Goal: Transaction & Acquisition: Purchase product/service

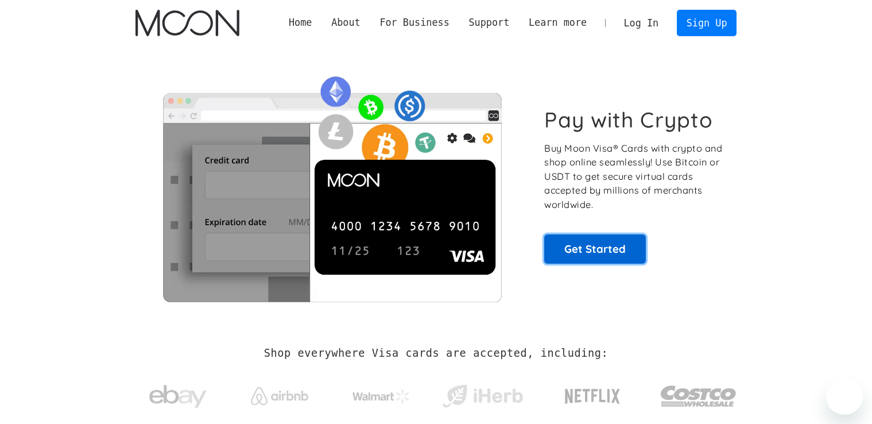
click at [634, 246] on link "Get Started" at bounding box center [595, 248] width 102 height 29
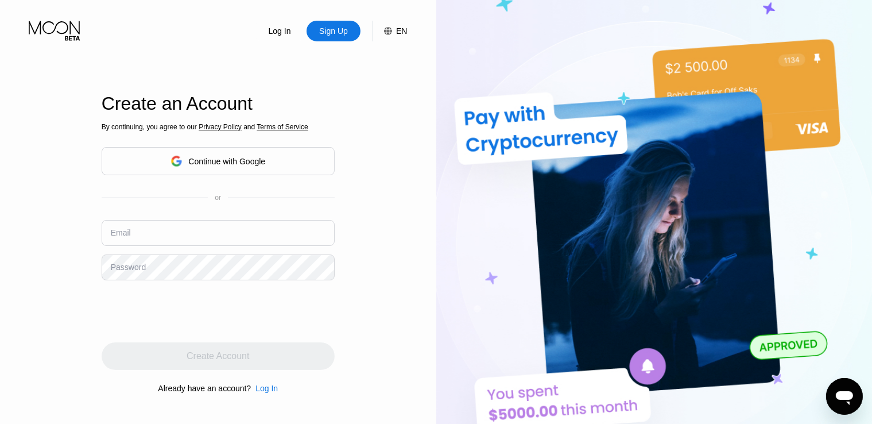
click at [195, 166] on div "Continue with Google" at bounding box center [218, 161] width 95 height 18
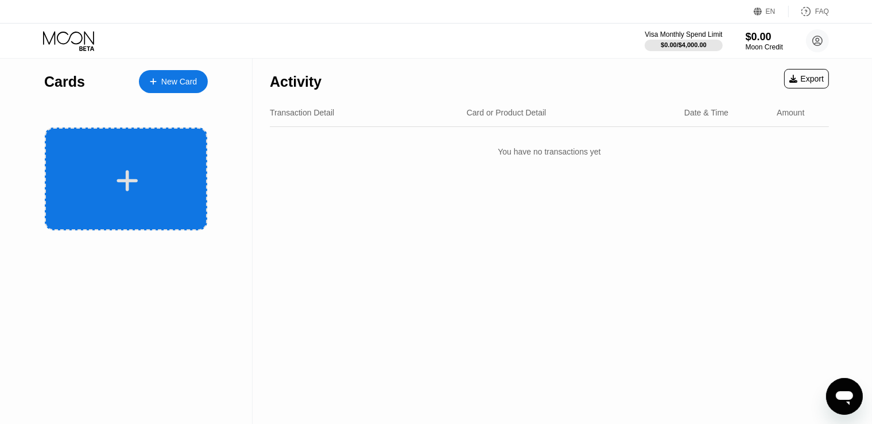
click at [117, 184] on icon at bounding box center [127, 181] width 22 height 26
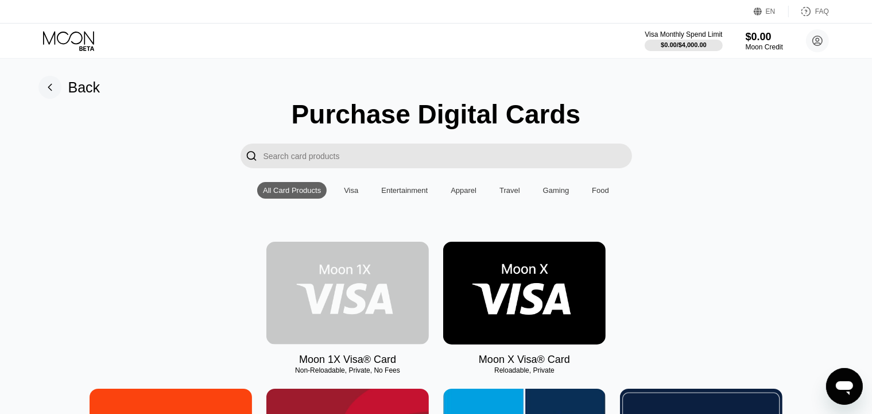
click at [311, 303] on img at bounding box center [347, 293] width 163 height 103
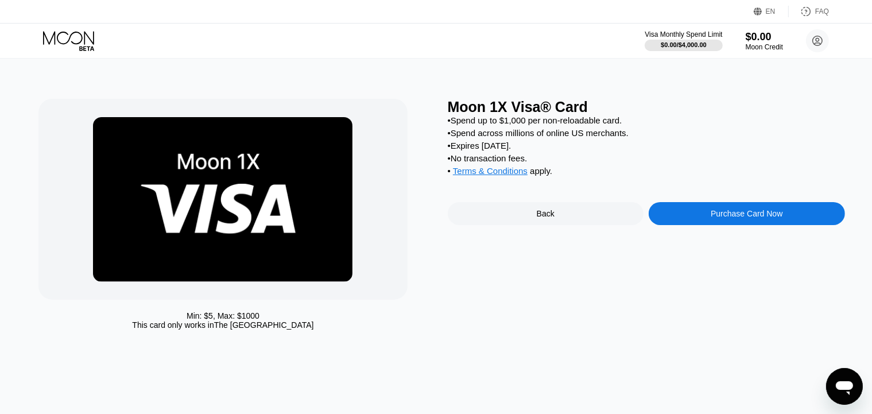
click at [559, 225] on div "Back" at bounding box center [546, 213] width 196 height 23
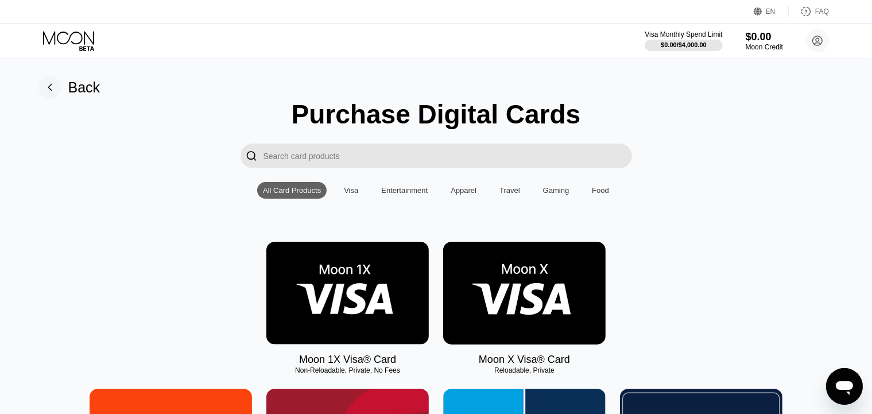
click at [531, 297] on img at bounding box center [524, 293] width 163 height 103
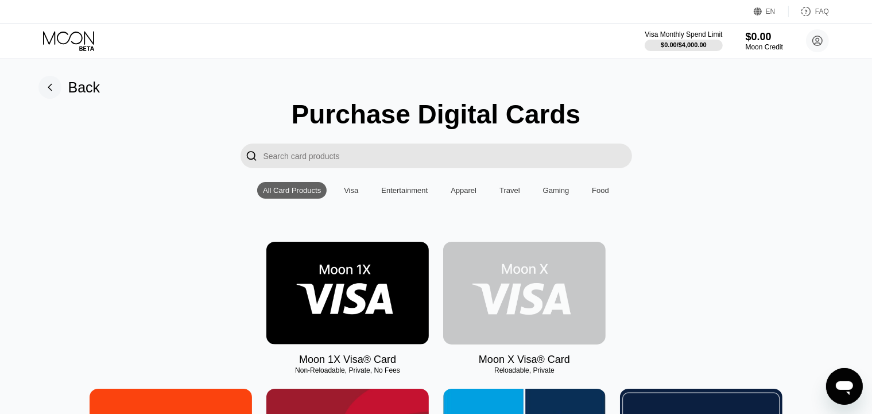
click at [564, 285] on img at bounding box center [524, 293] width 163 height 103
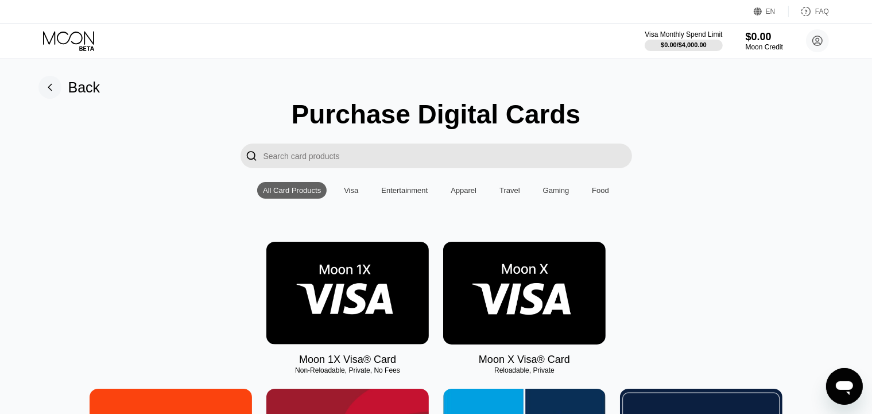
click at [564, 285] on img at bounding box center [524, 293] width 163 height 103
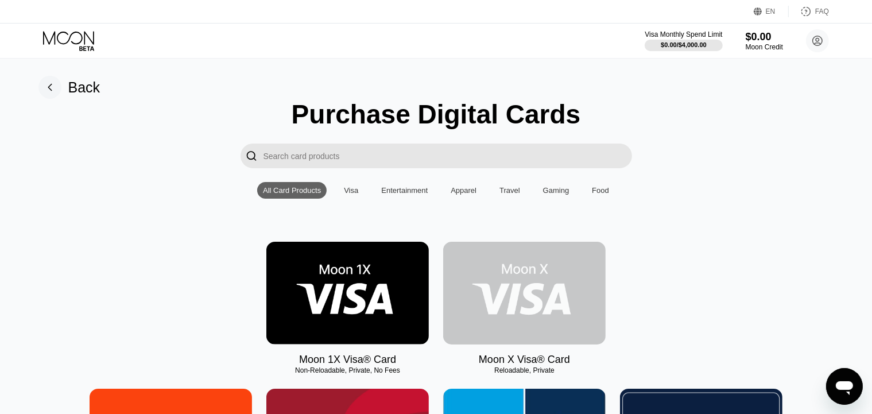
click at [564, 285] on img at bounding box center [524, 293] width 163 height 103
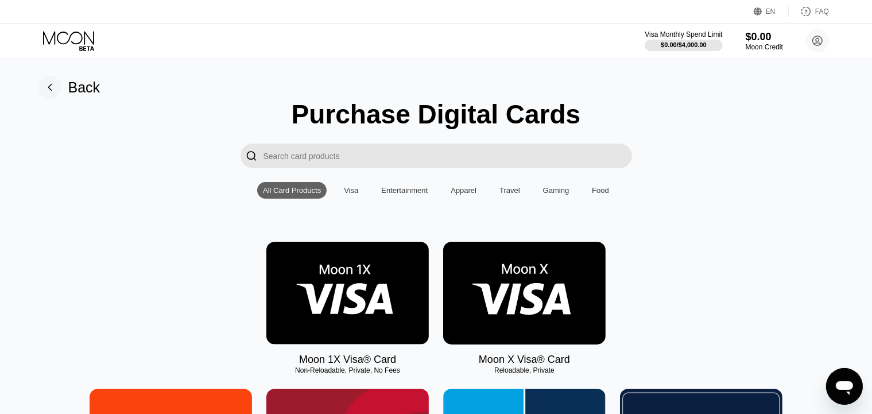
click at [535, 319] on img at bounding box center [524, 293] width 163 height 103
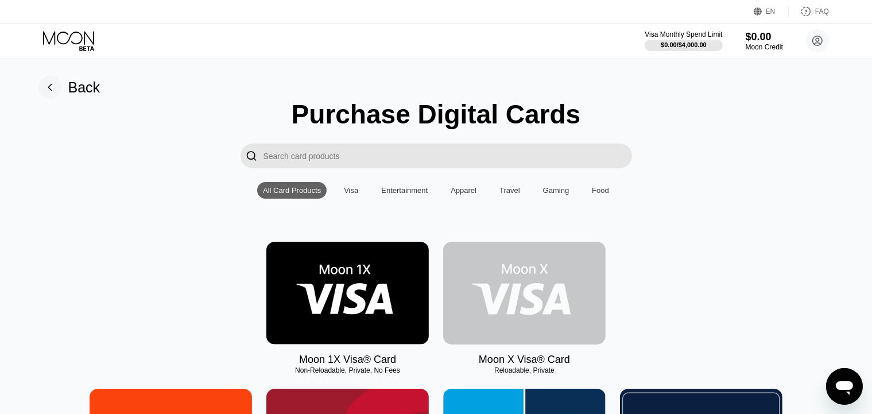
click at [535, 319] on img at bounding box center [524, 293] width 163 height 103
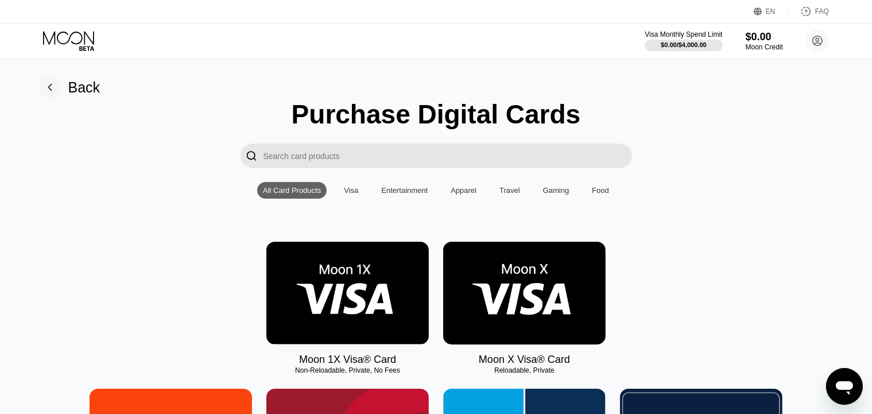
click at [535, 319] on img at bounding box center [524, 293] width 163 height 103
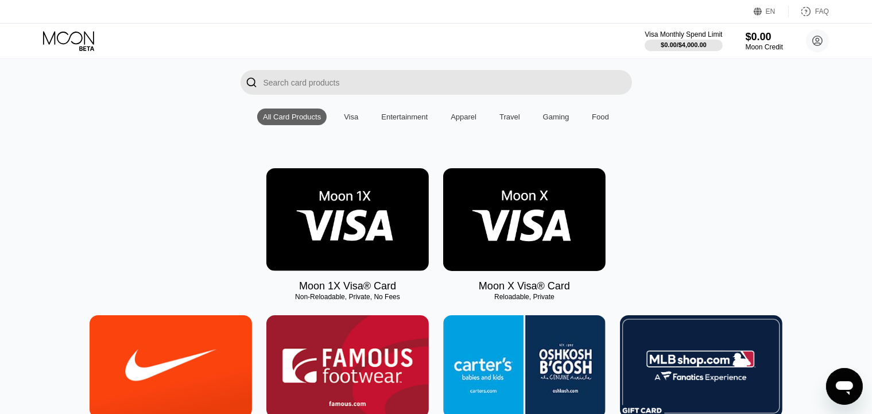
scroll to position [59, 0]
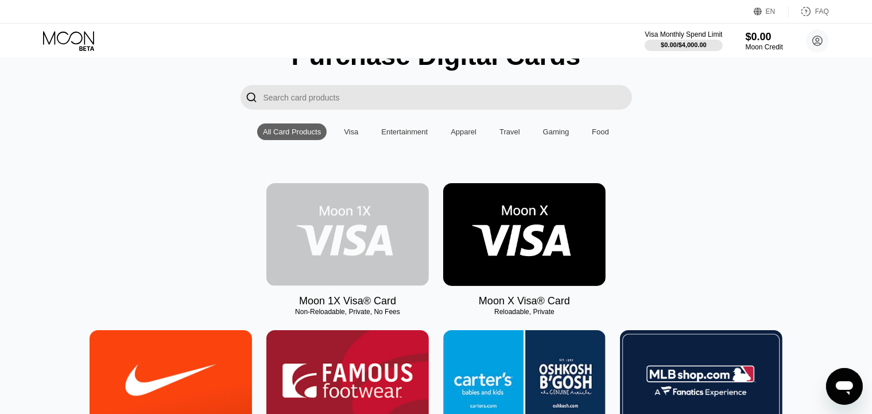
click at [358, 261] on img at bounding box center [347, 234] width 163 height 103
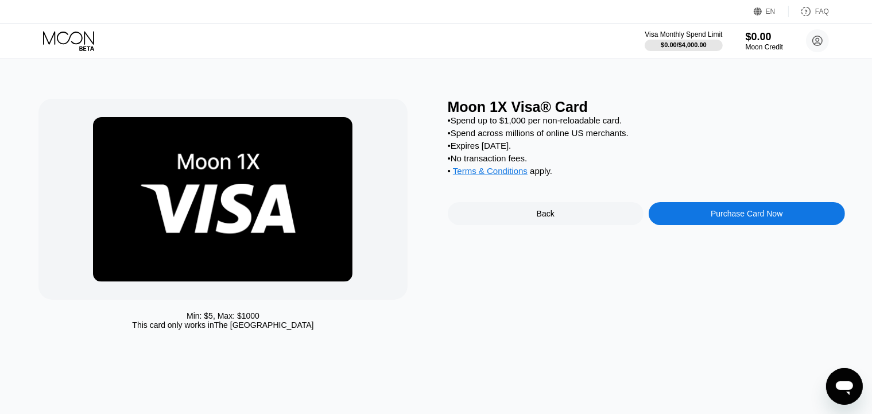
click at [527, 215] on div "Back" at bounding box center [546, 213] width 196 height 23
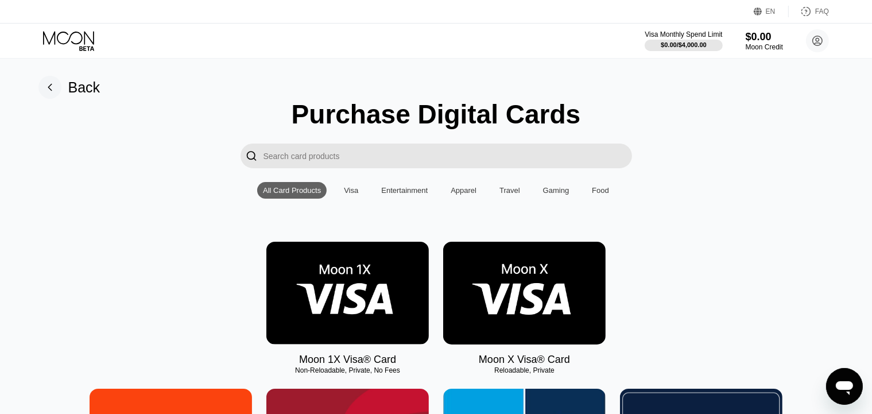
click at [524, 266] on img at bounding box center [524, 293] width 163 height 103
click at [349, 195] on div "Visa" at bounding box center [351, 190] width 14 height 9
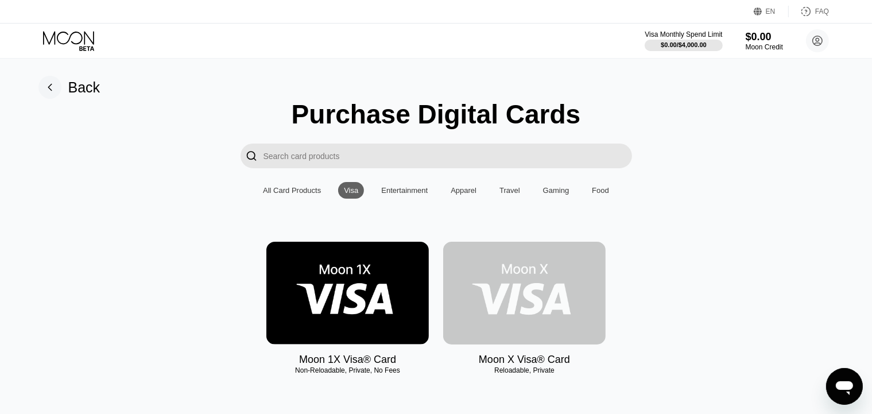
click at [526, 272] on img at bounding box center [524, 293] width 163 height 103
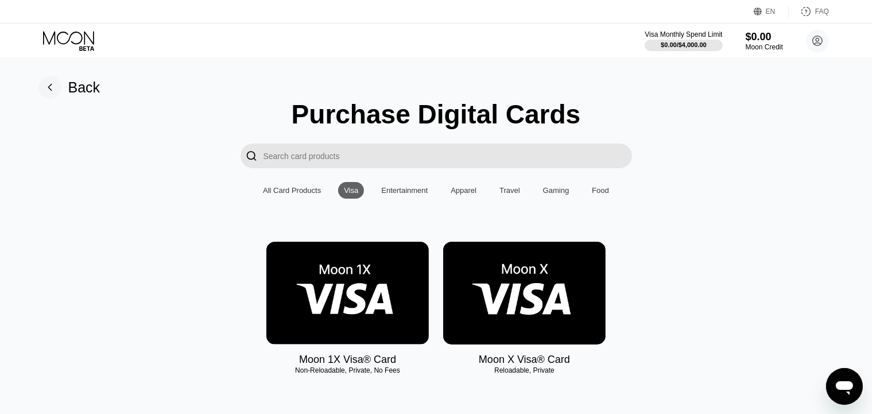
click at [531, 276] on img at bounding box center [524, 293] width 163 height 103
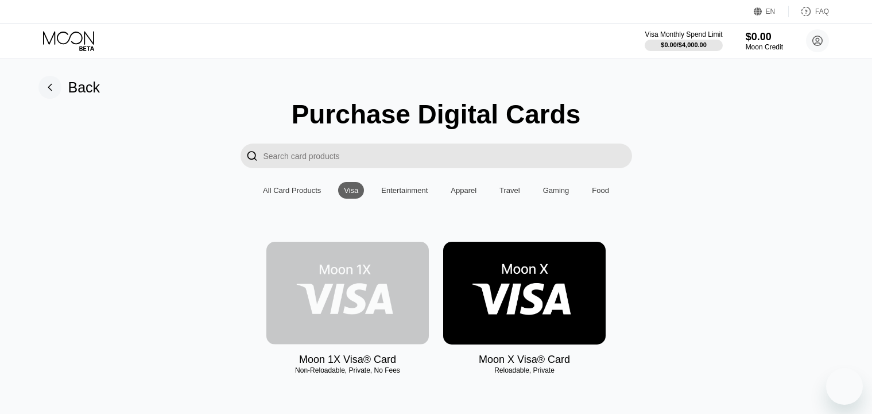
click at [372, 304] on img at bounding box center [347, 293] width 163 height 103
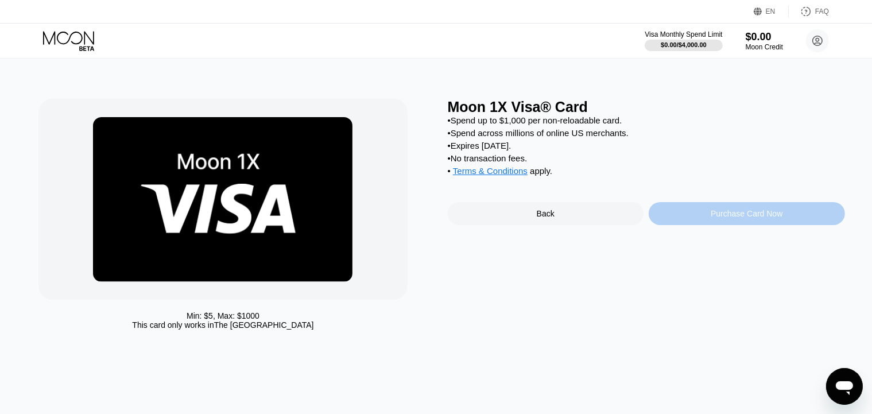
click at [744, 218] on div "Purchase Card Now" at bounding box center [747, 213] width 72 height 9
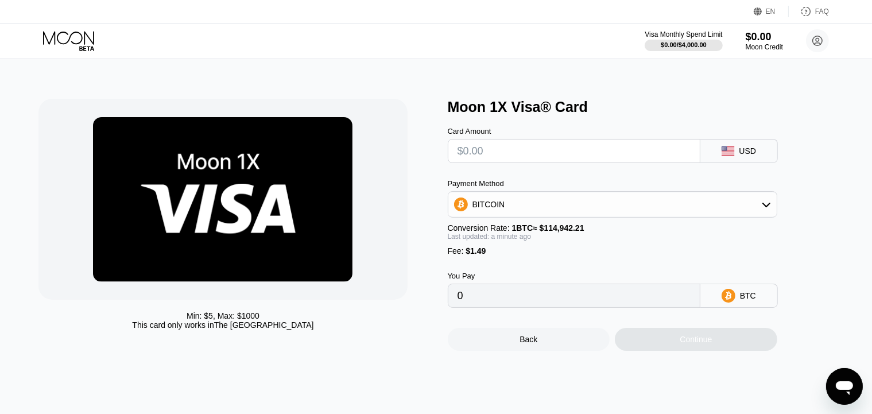
click at [620, 159] on input "text" at bounding box center [574, 151] width 233 height 23
type input "$5"
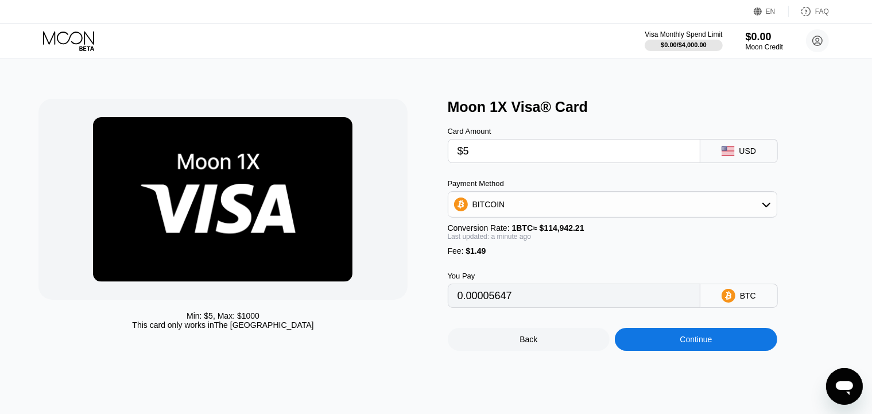
type input "0.00005647"
type input "$2.99"
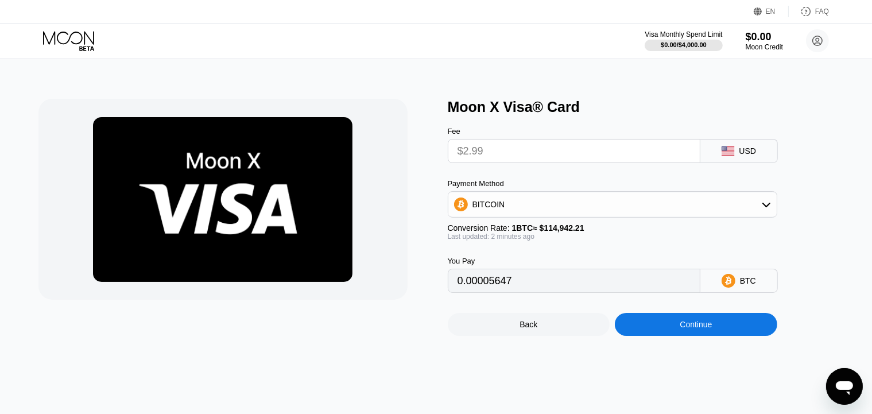
type input "0.00002602"
type input "$2.99"
click at [507, 326] on div "Back" at bounding box center [529, 324] width 163 height 23
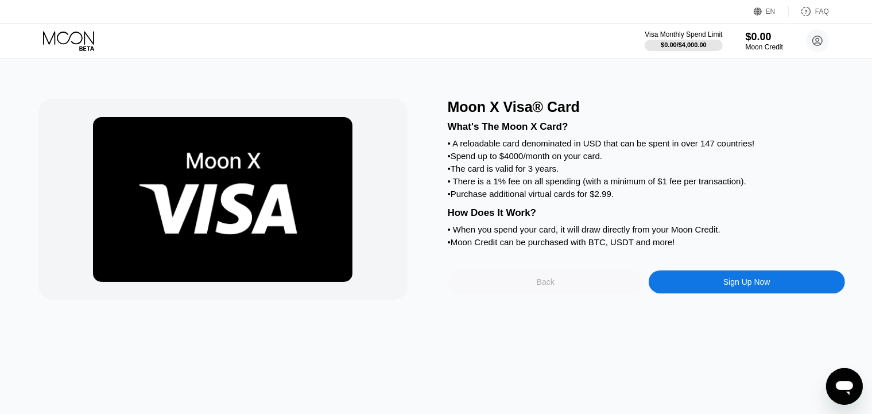
click at [542, 287] on div "Back" at bounding box center [546, 281] width 18 height 9
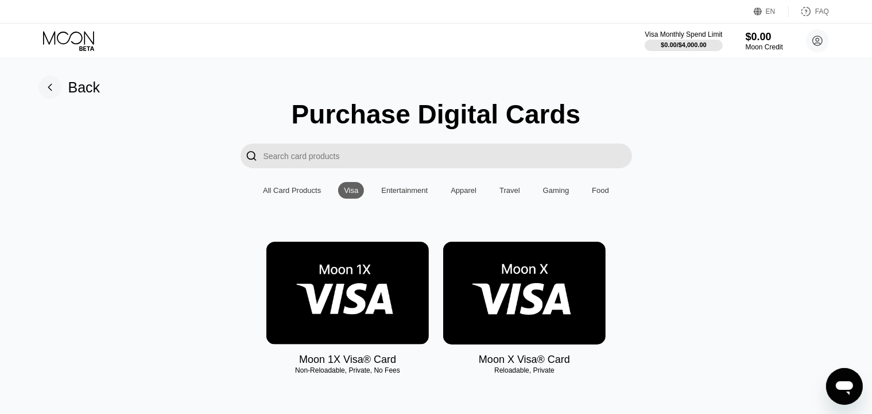
click at [514, 321] on img at bounding box center [524, 293] width 163 height 103
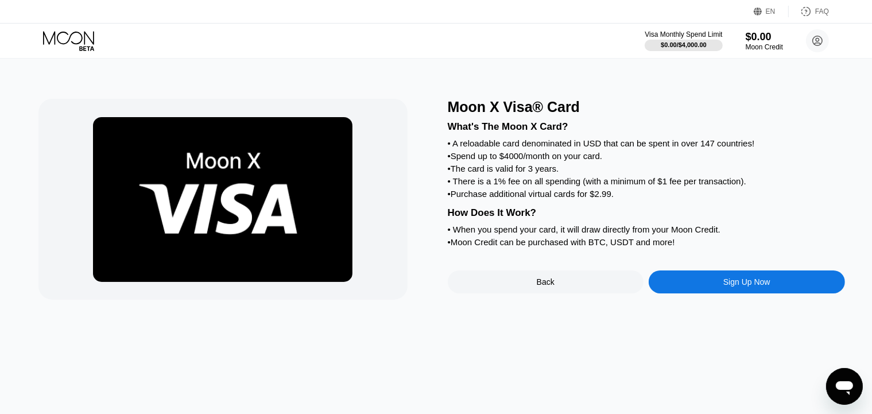
click at [716, 293] on div "Sign Up Now" at bounding box center [747, 281] width 196 height 23
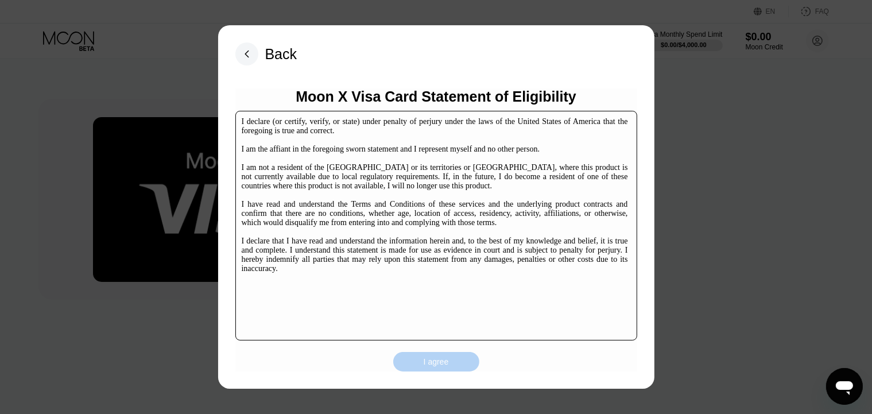
click at [428, 367] on div "I agree" at bounding box center [436, 362] width 25 height 10
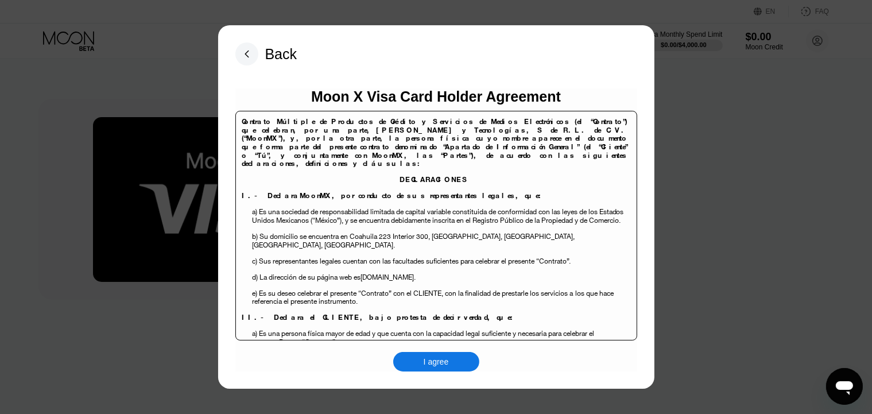
click at [430, 355] on div "I agree" at bounding box center [436, 362] width 86 height 20
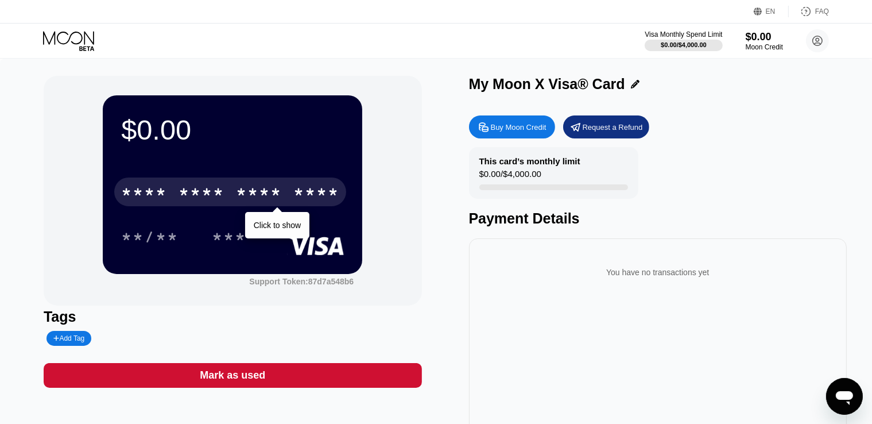
click at [277, 203] on div "* * * *" at bounding box center [259, 193] width 46 height 18
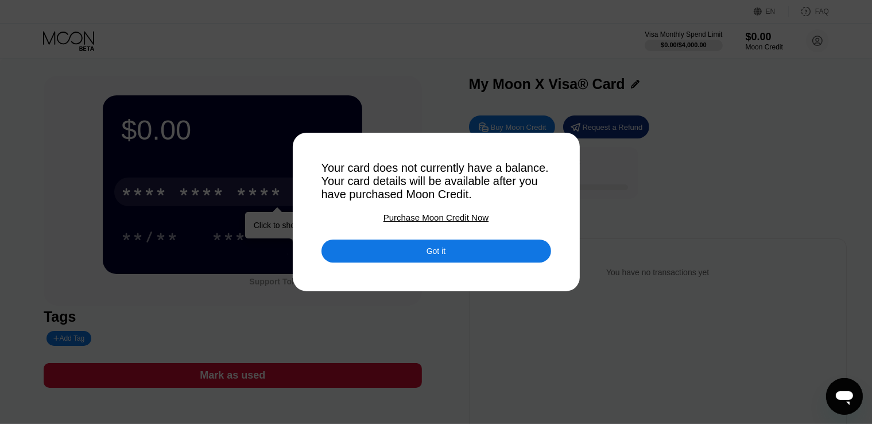
click at [403, 249] on div "Got it" at bounding box center [437, 250] width 230 height 23
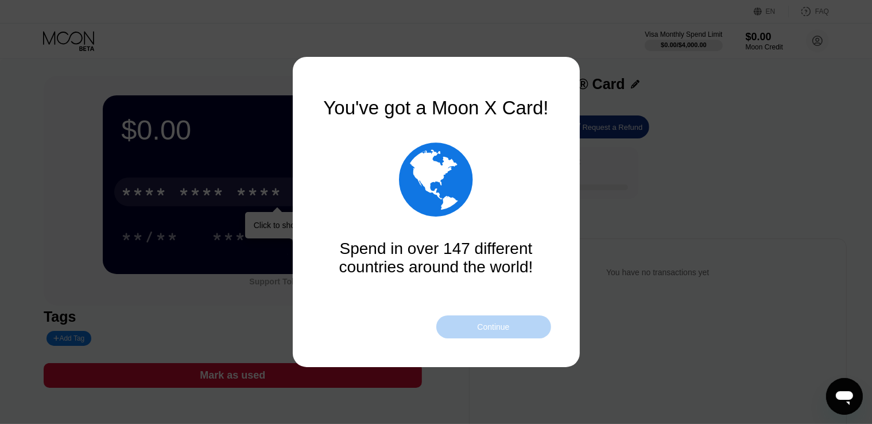
click at [513, 329] on div "Continue" at bounding box center [493, 326] width 115 height 23
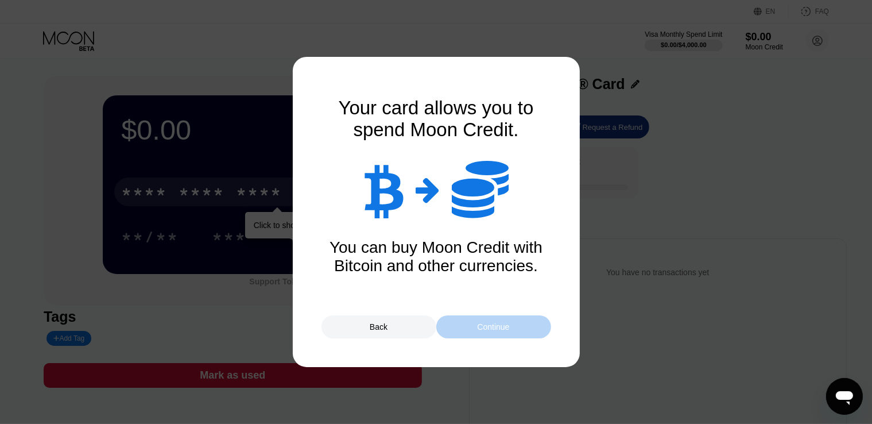
click at [499, 326] on div "Continue" at bounding box center [493, 326] width 32 height 9
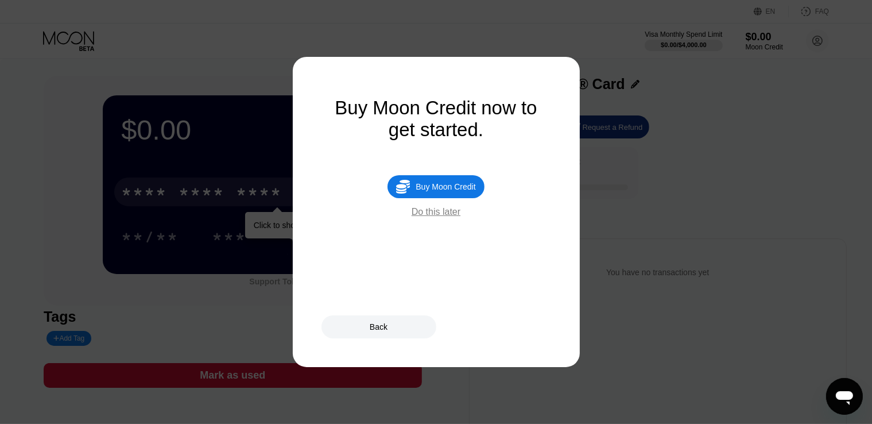
click at [397, 329] on div "Back" at bounding box center [379, 326] width 115 height 23
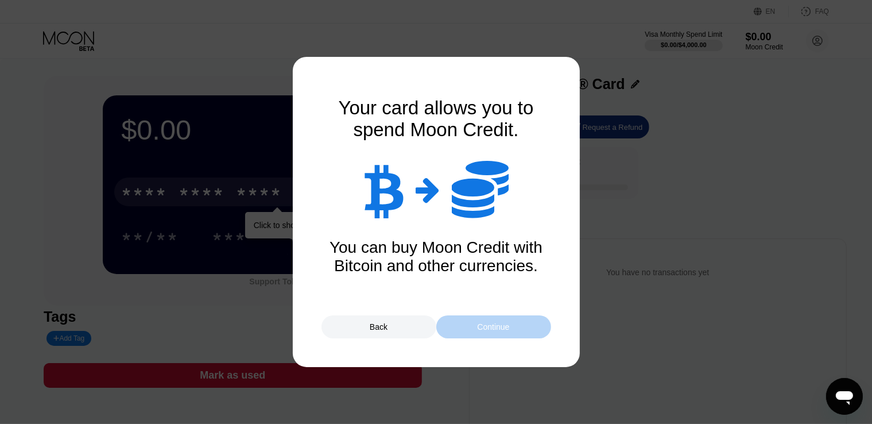
click at [494, 315] on div "Continue" at bounding box center [493, 326] width 115 height 23
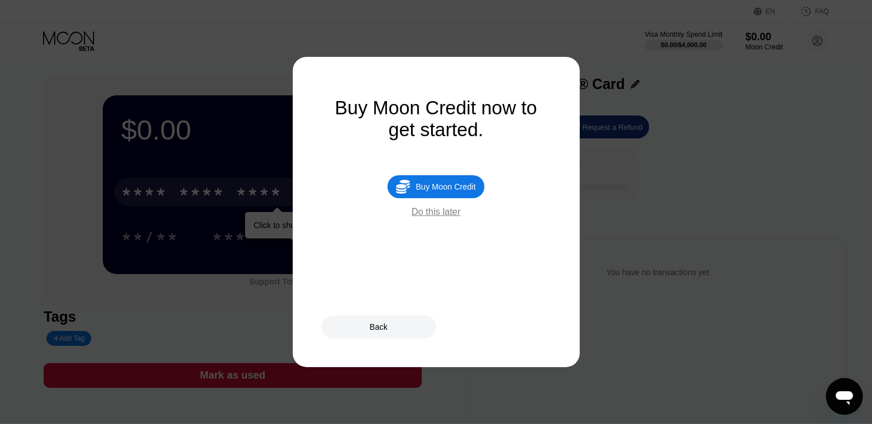
click at [450, 217] on div "Do this later" at bounding box center [436, 212] width 49 height 10
